Goal: Transaction & Acquisition: Obtain resource

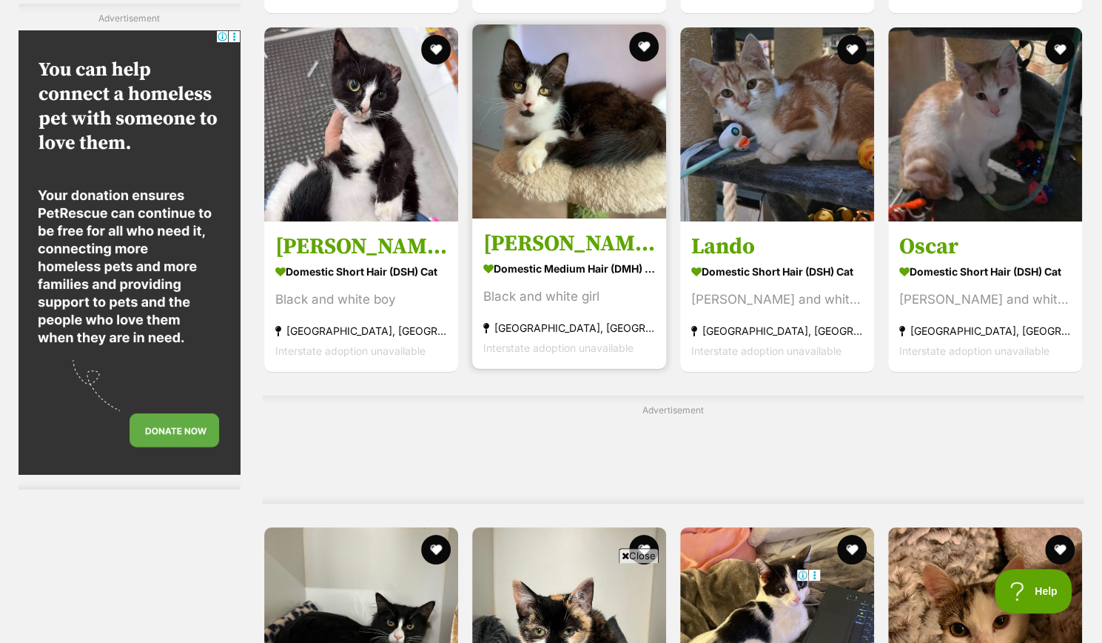
click at [626, 124] on img at bounding box center [569, 121] width 194 height 194
